Goal: Information Seeking & Learning: Learn about a topic

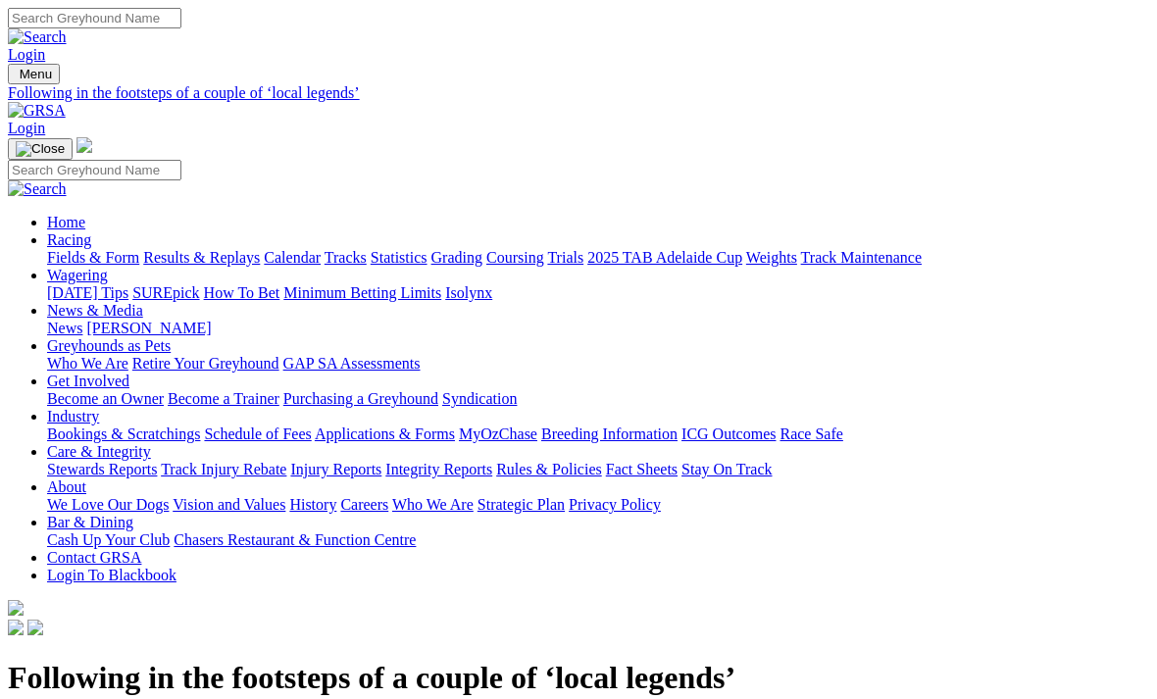
click at [91, 231] on link "Racing" at bounding box center [69, 239] width 44 height 17
click at [104, 249] on link "Fields & Form" at bounding box center [93, 257] width 92 height 17
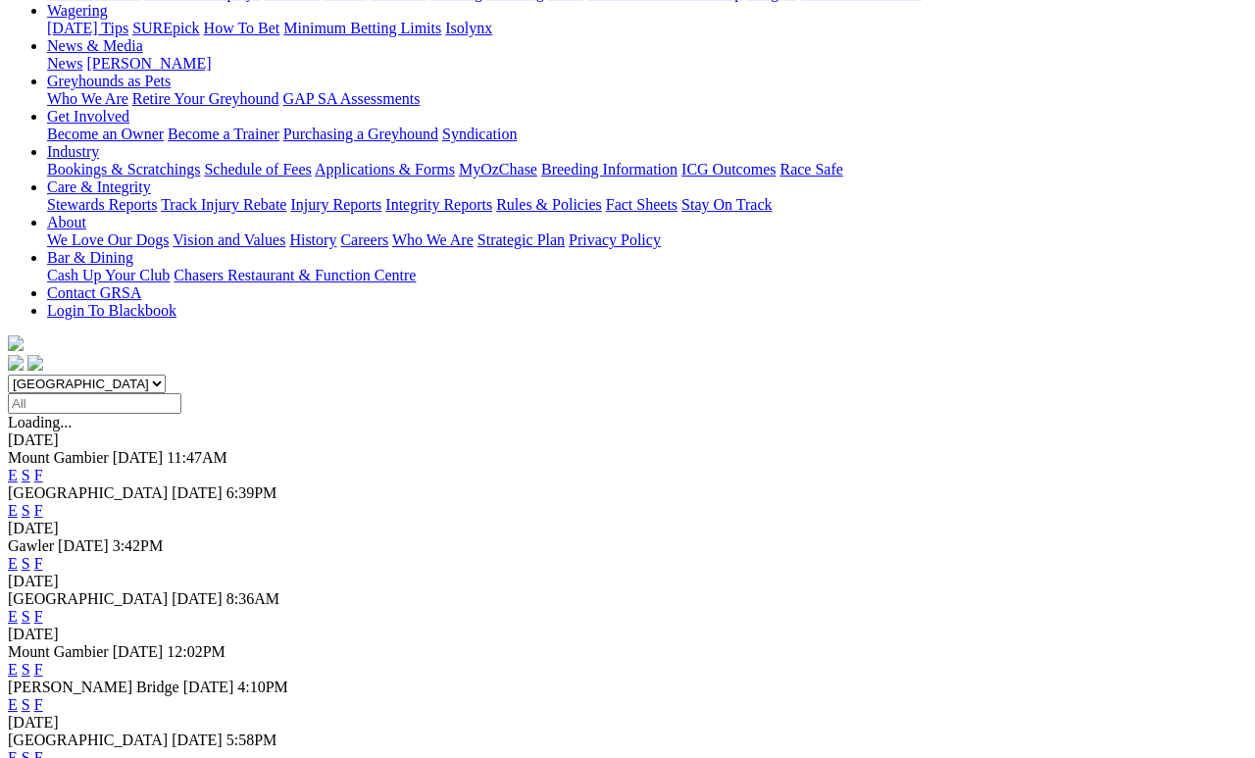
scroll to position [265, 0]
click at [43, 555] on link "F" at bounding box center [38, 563] width 9 height 17
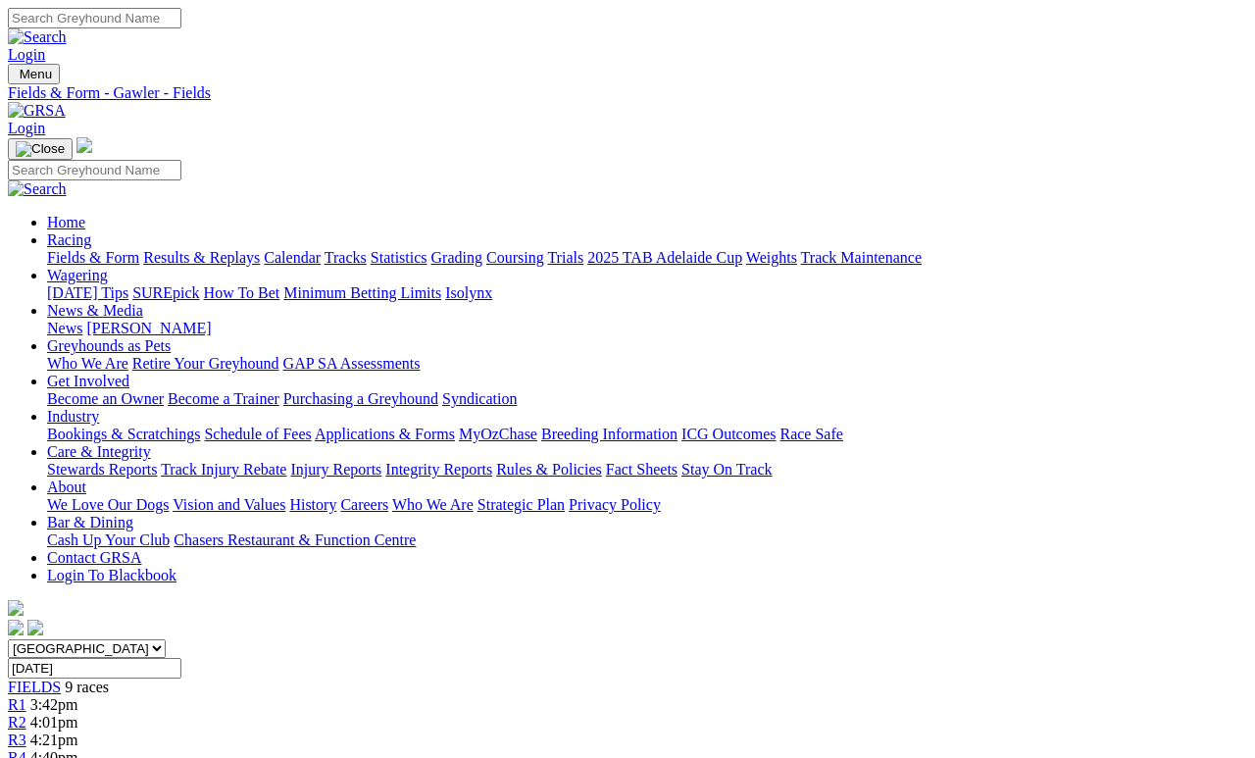
click at [89, 249] on link "Fields & Form" at bounding box center [93, 257] width 92 height 17
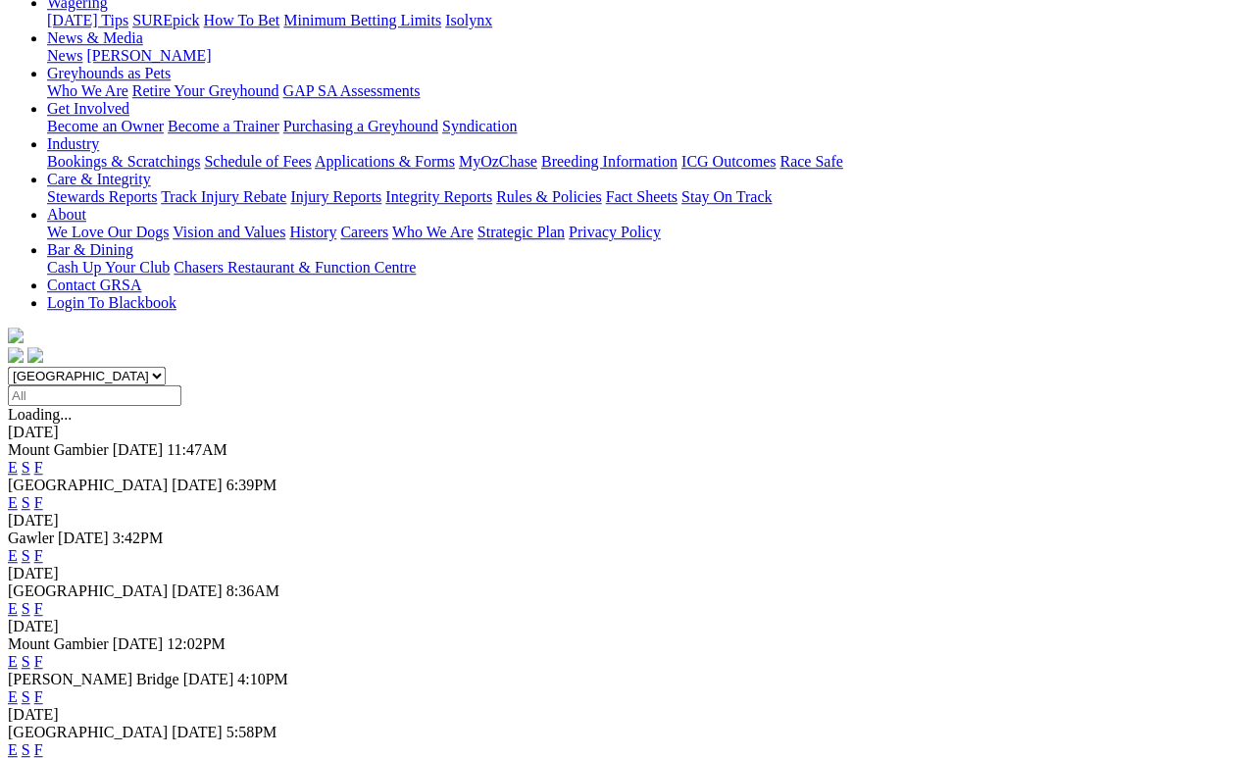
scroll to position [274, 0]
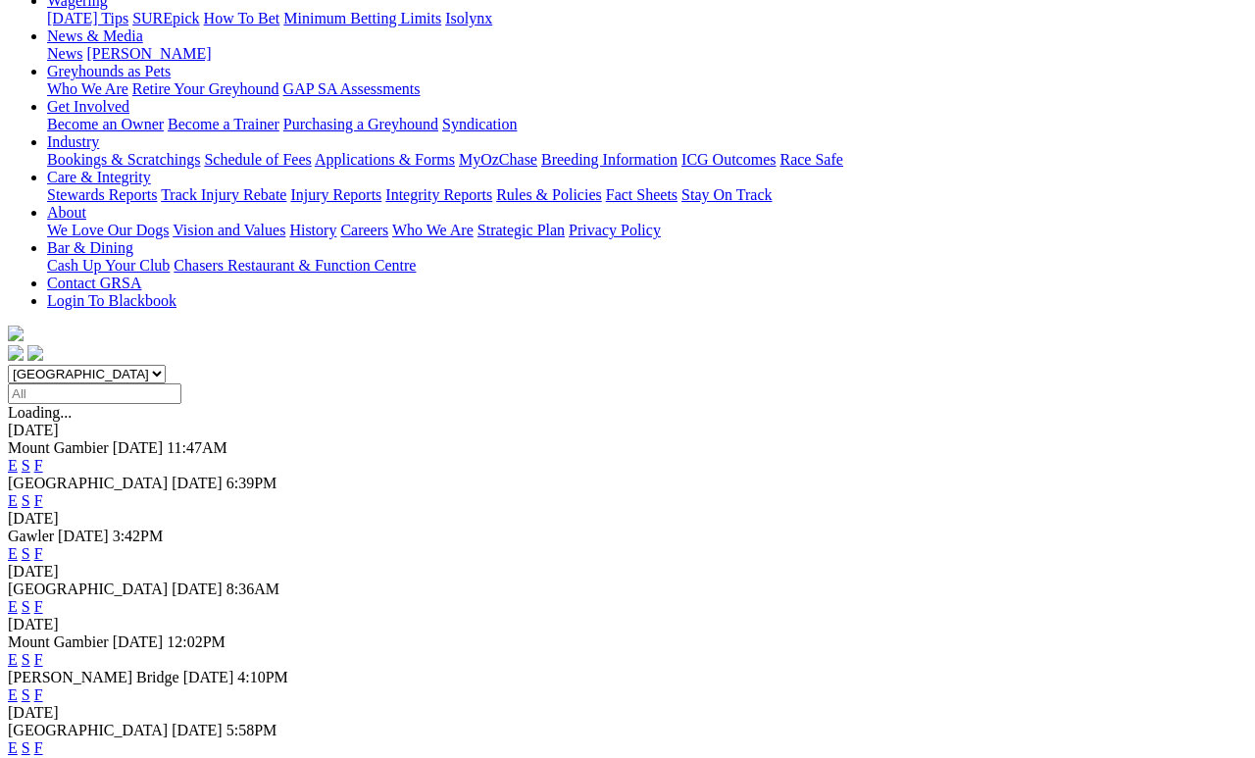
click at [43, 739] on link "F" at bounding box center [38, 747] width 9 height 17
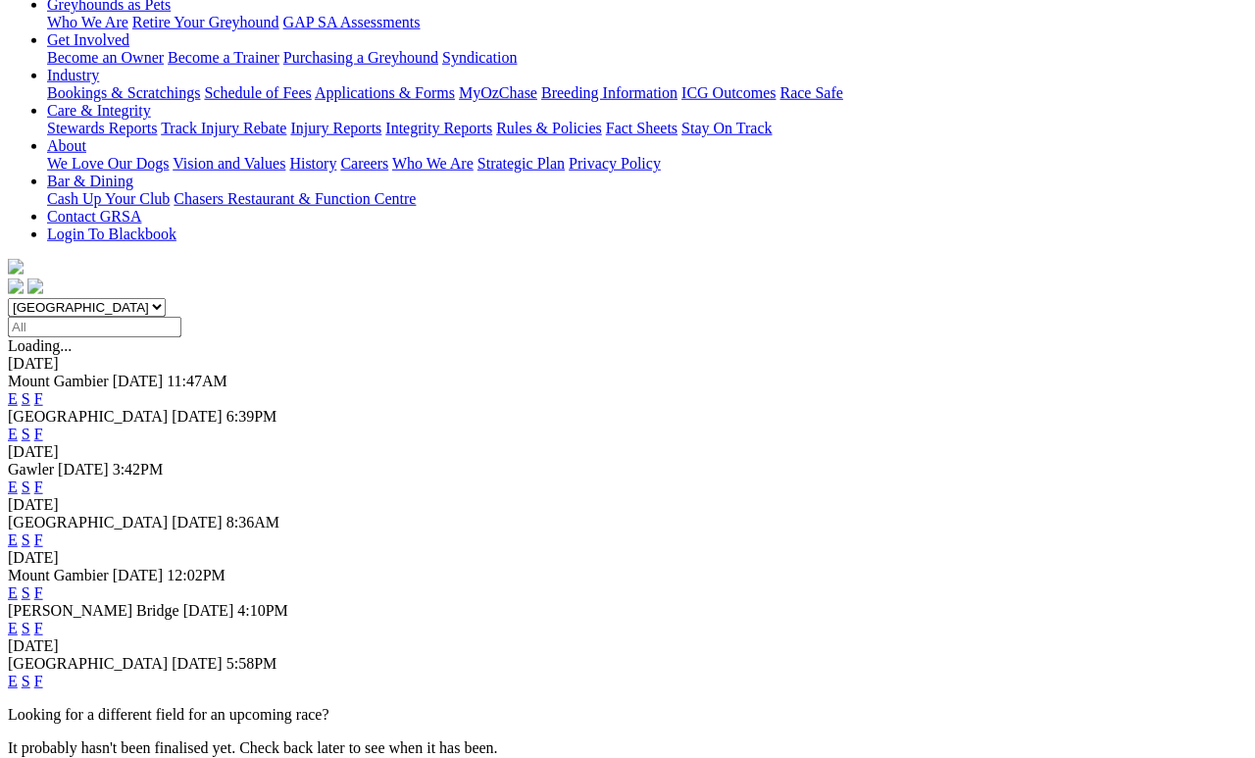
scroll to position [342, 0]
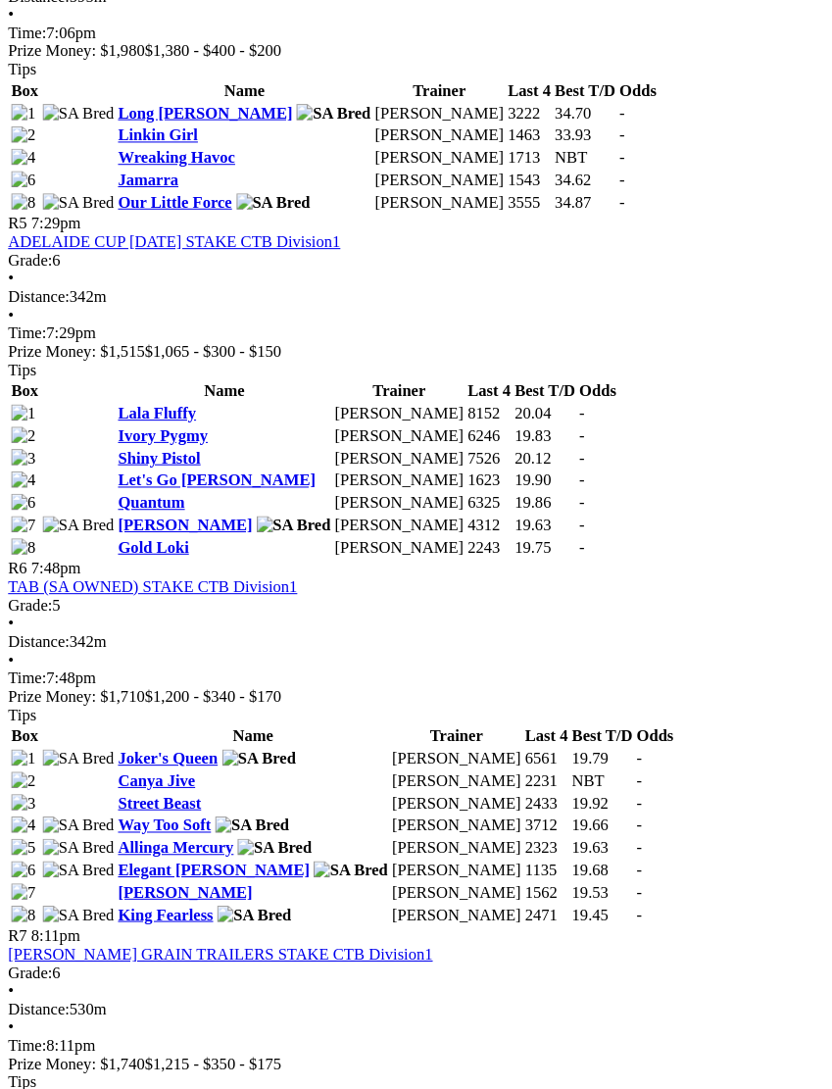
scroll to position [2037, 0]
